Goal: Task Accomplishment & Management: Complete application form

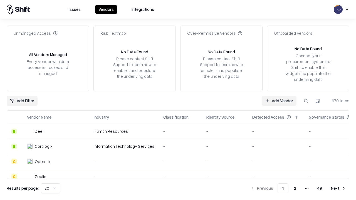
click at [279, 101] on link "Add Vendor" at bounding box center [279, 101] width 35 height 10
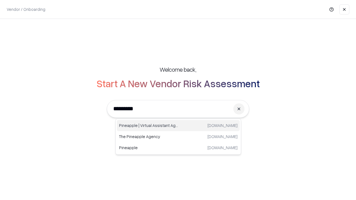
click at [178, 126] on div "Pineapple | Virtual Assistant Agency [DOMAIN_NAME]" at bounding box center [178, 125] width 123 height 11
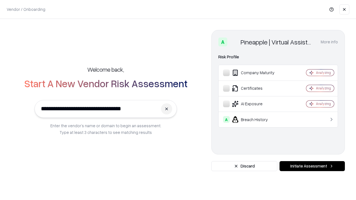
type input "**********"
click at [312, 166] on button "Initiate Assessment" at bounding box center [312, 166] width 65 height 10
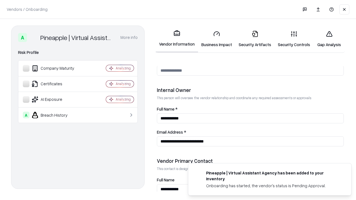
scroll to position [288, 0]
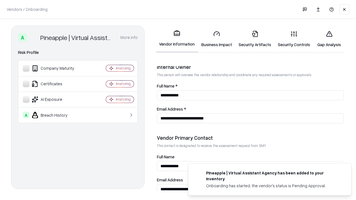
click at [217, 39] on link "Business Impact" at bounding box center [216, 39] width 37 height 26
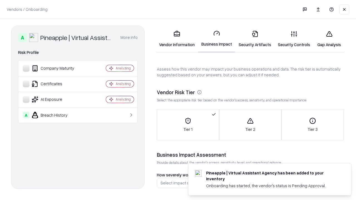
click at [255, 39] on link "Security Artifacts" at bounding box center [255, 39] width 39 height 26
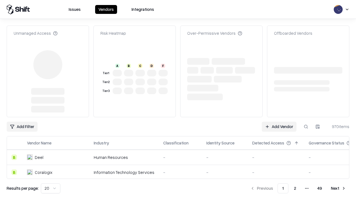
click at [279, 122] on link "Add Vendor" at bounding box center [279, 127] width 35 height 10
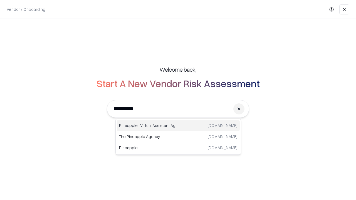
click at [178, 126] on div "Pineapple | Virtual Assistant Agency [DOMAIN_NAME]" at bounding box center [178, 125] width 123 height 11
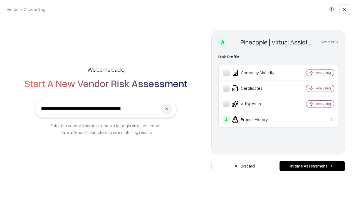
type input "**********"
click at [312, 166] on button "Initiate Assessment" at bounding box center [312, 166] width 65 height 10
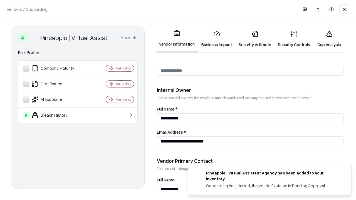
scroll to position [288, 0]
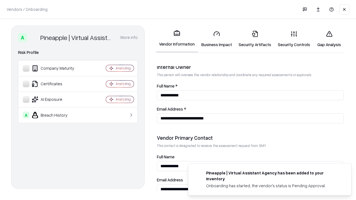
click at [329, 39] on link "Gap Analysis" at bounding box center [329, 39] width 31 height 26
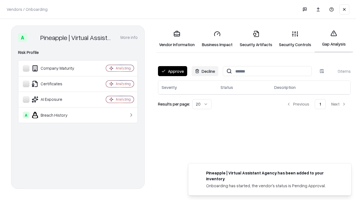
click at [173, 71] on button "Approve" at bounding box center [172, 71] width 29 height 10
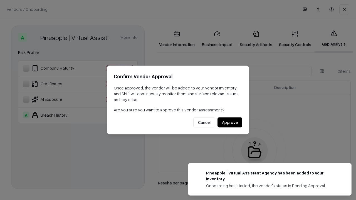
click at [230, 123] on button "Approve" at bounding box center [230, 123] width 25 height 10
